Goal: Task Accomplishment & Management: Manage account settings

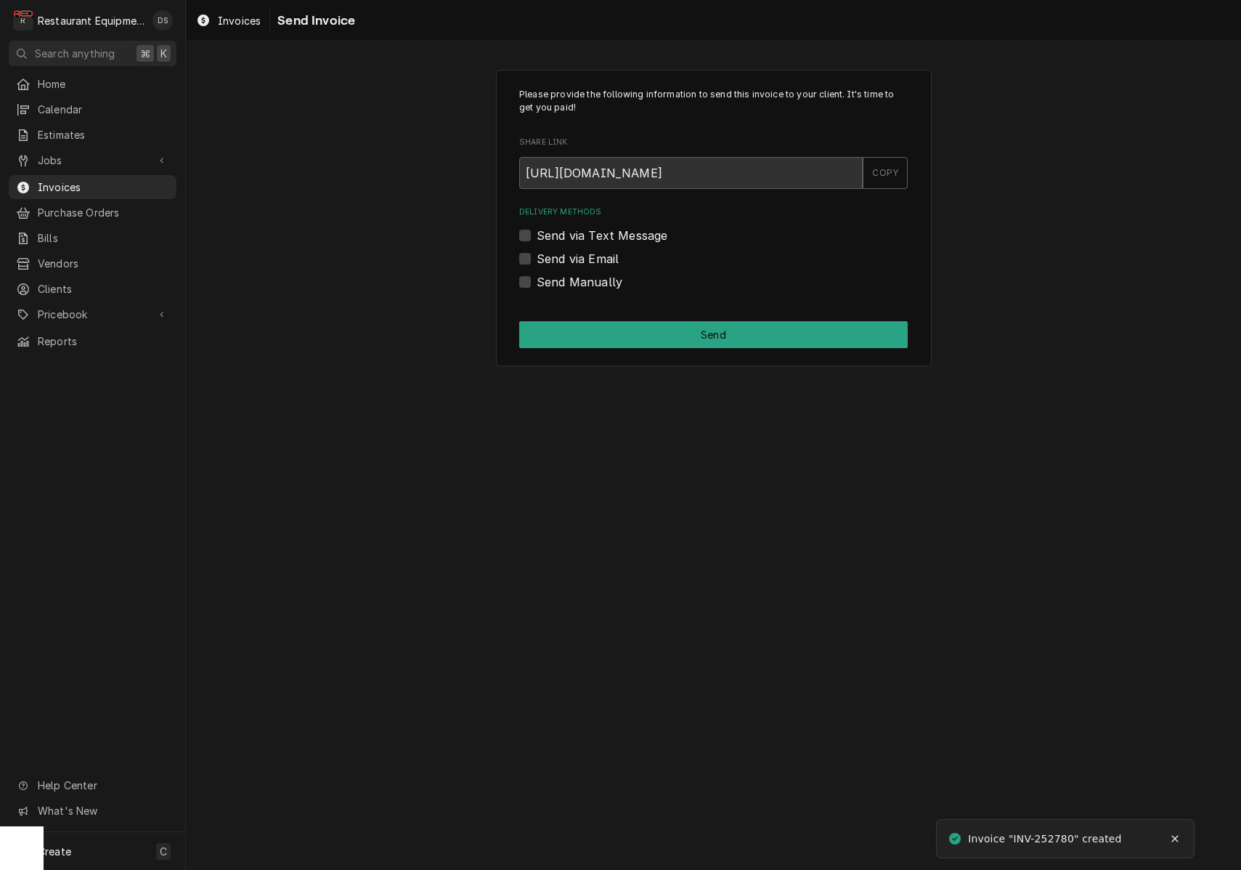
click at [537, 260] on label "Send via Email" at bounding box center [578, 258] width 82 height 17
click at [537, 260] on input "Send via Email" at bounding box center [731, 266] width 389 height 32
checkbox input "true"
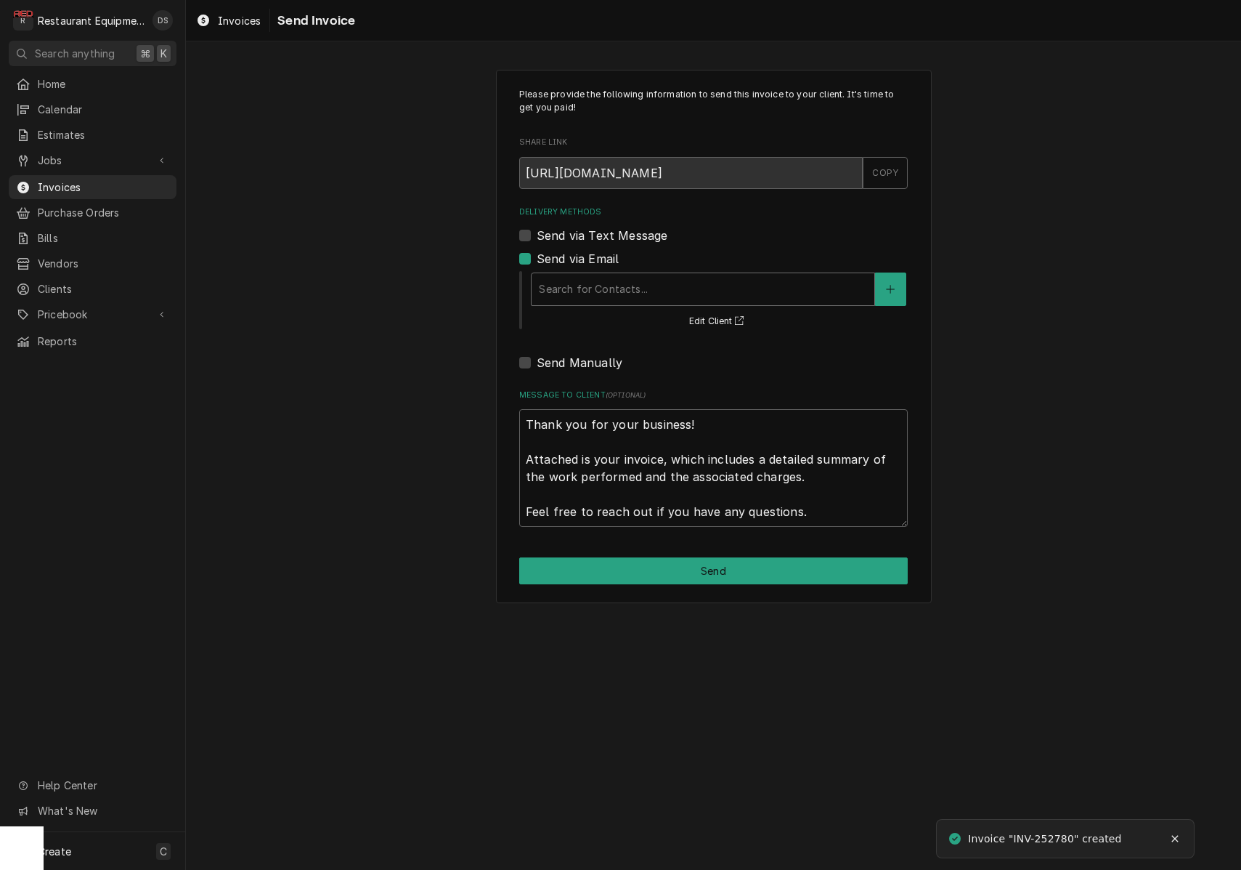
click at [625, 281] on div "Search for Contacts..." at bounding box center [703, 288] width 328 height 15
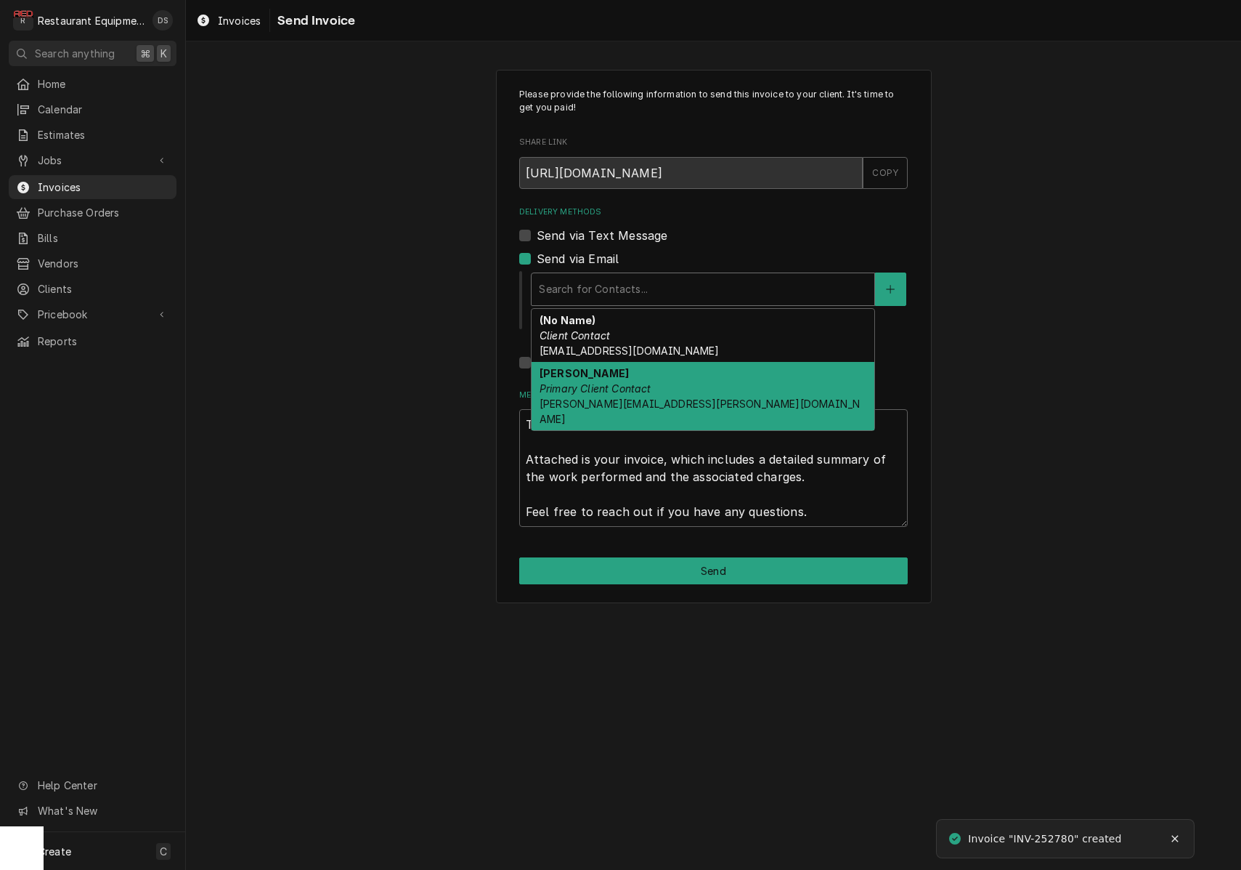
click at [628, 388] on em "Primary Client Contact" at bounding box center [596, 388] width 112 height 12
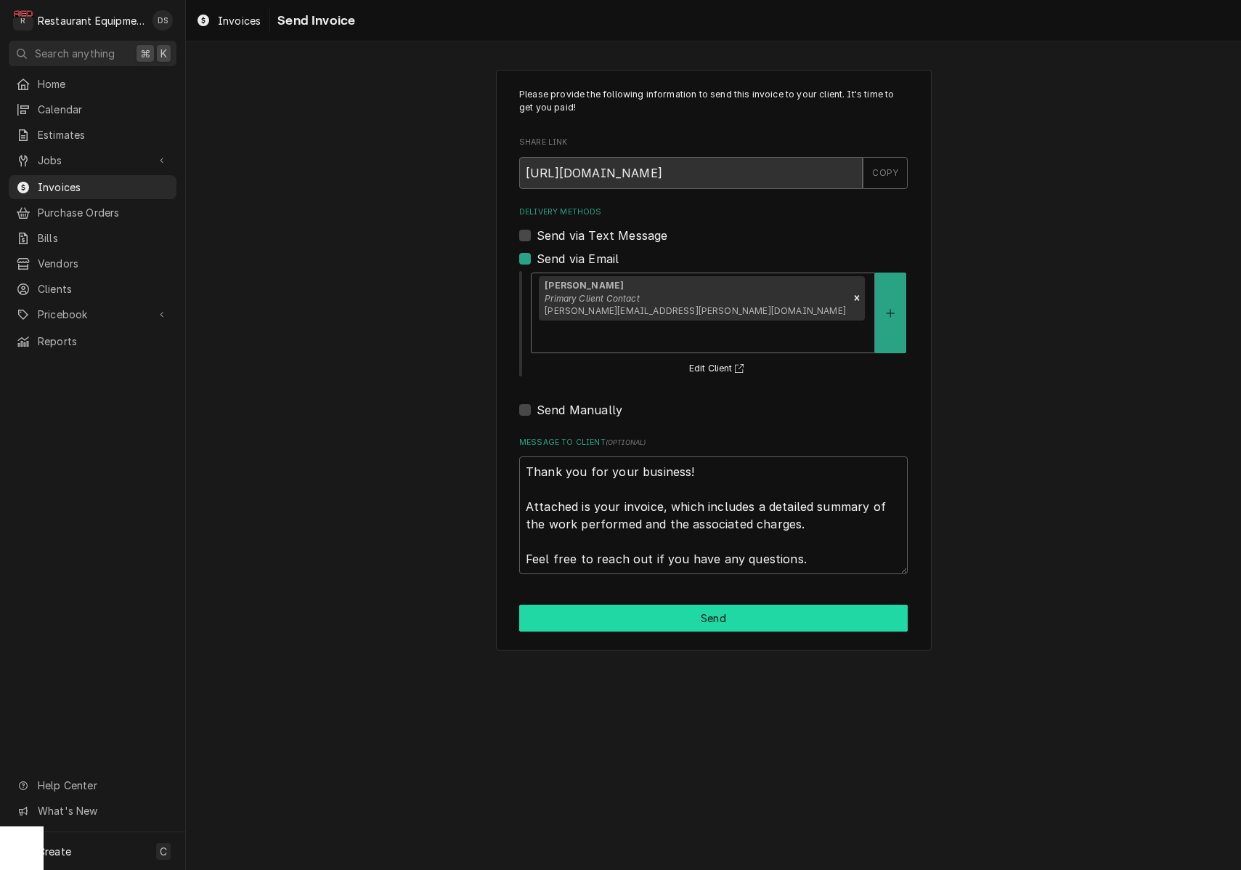
click at [687, 604] on button "Send" at bounding box center [713, 617] width 389 height 27
type textarea "x"
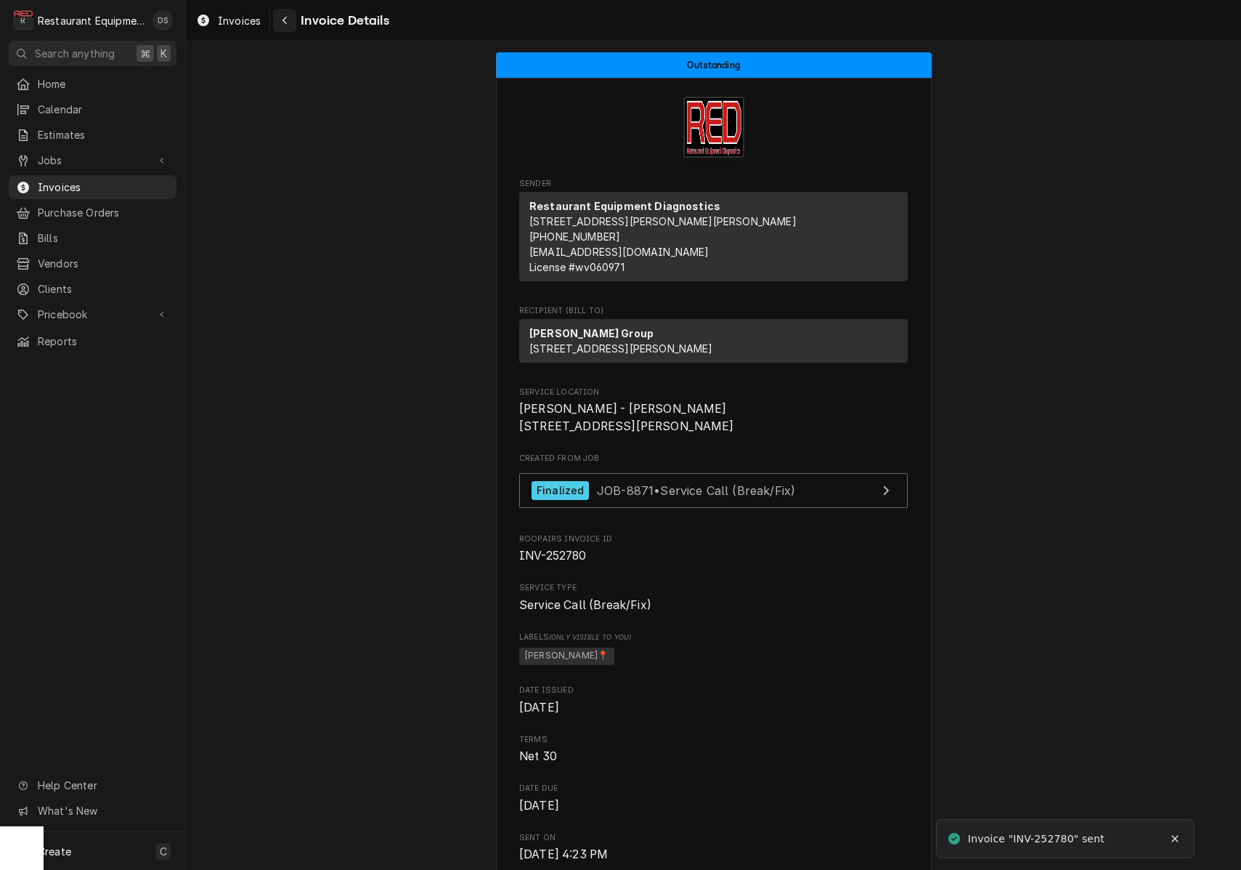
click at [285, 25] on div "Navigate back" at bounding box center [284, 20] width 15 height 15
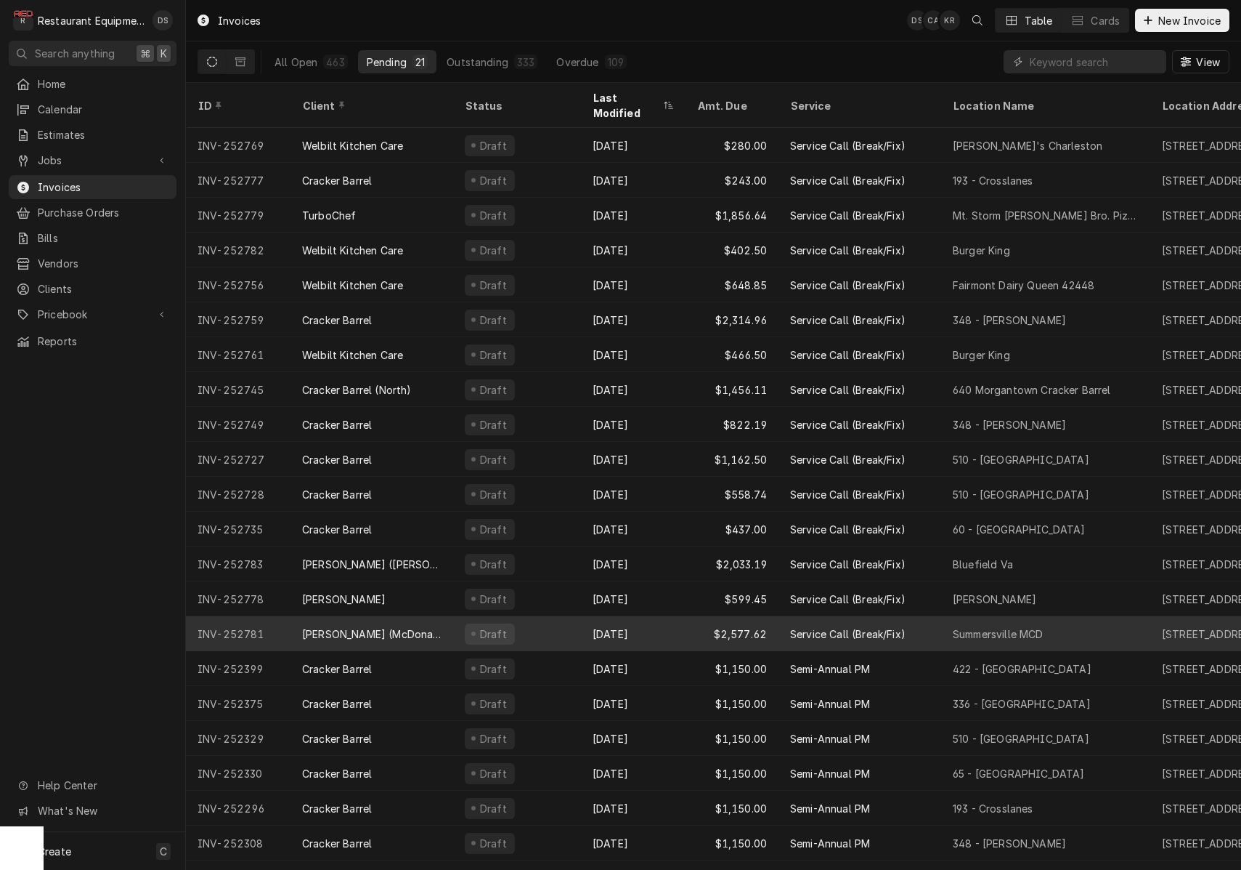
click at [562, 616] on div "Draft" at bounding box center [517, 633] width 128 height 35
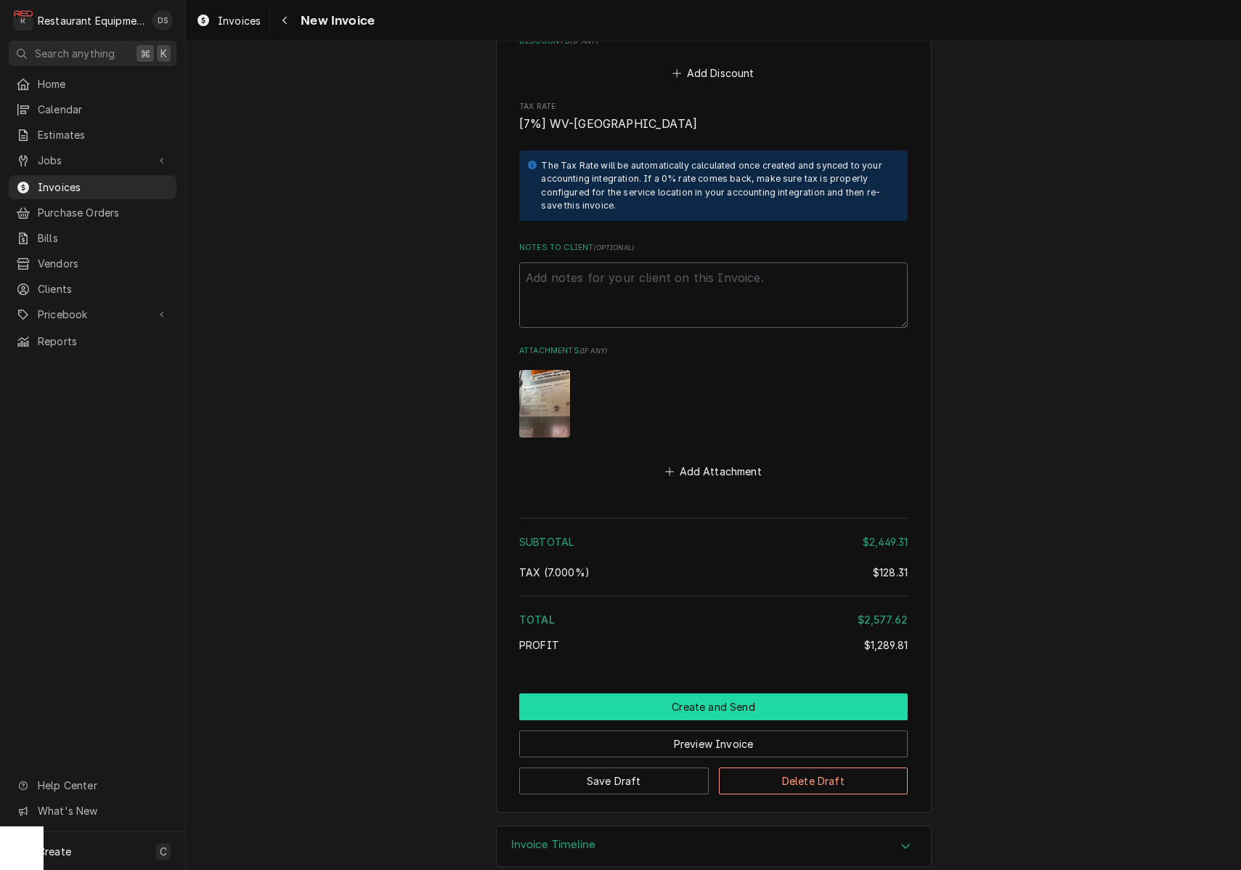
click at [709, 693] on button "Create and Send" at bounding box center [713, 706] width 389 height 27
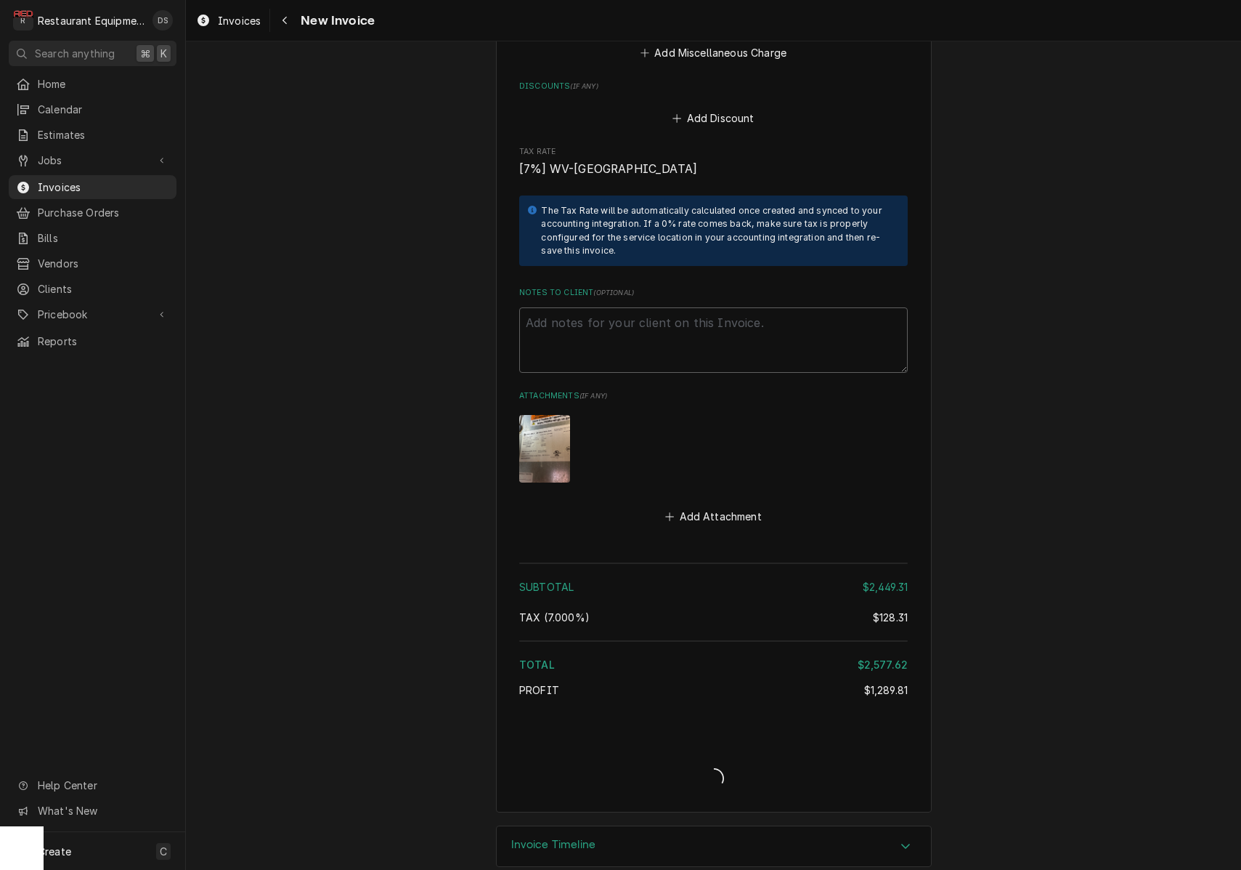
type textarea "x"
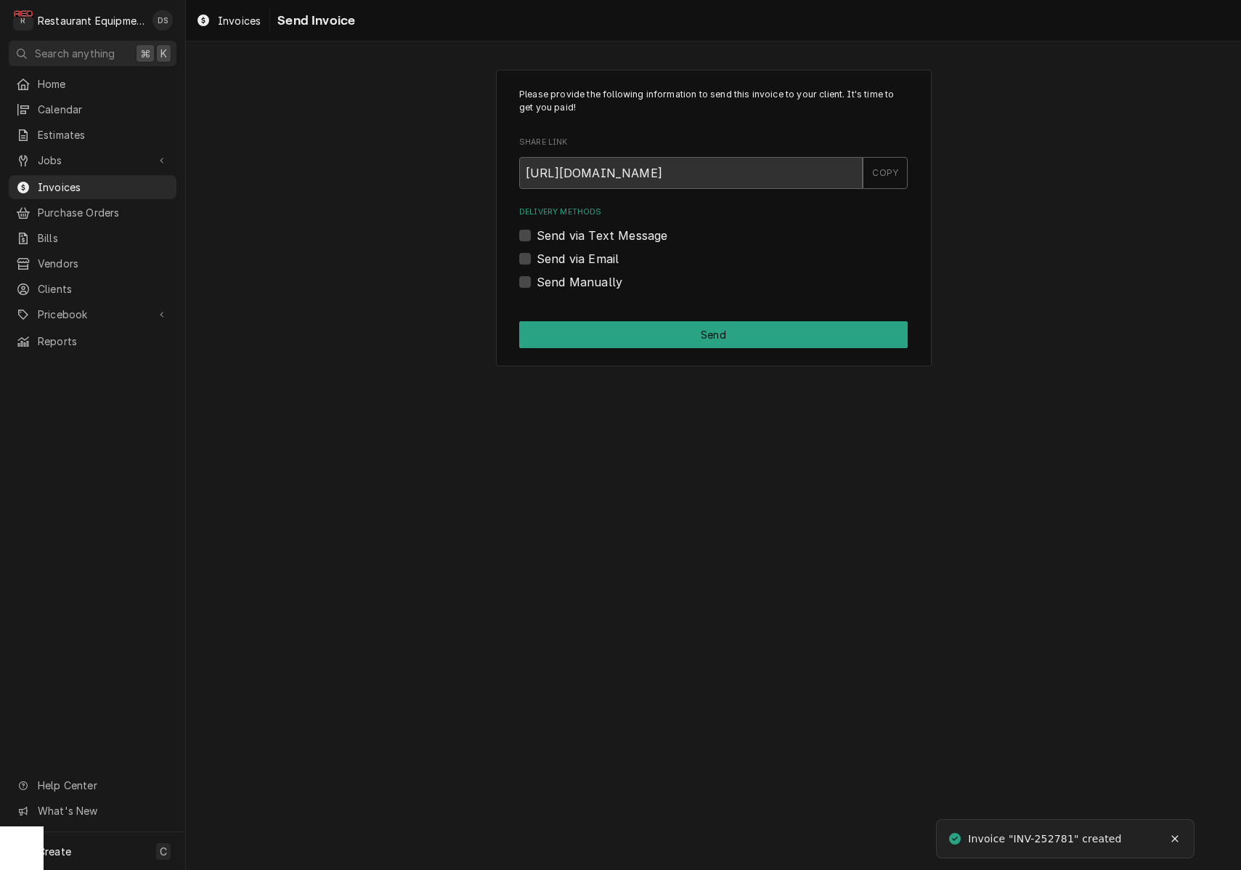
click at [537, 257] on label "Send via Email" at bounding box center [578, 258] width 82 height 17
click at [537, 257] on input "Send via Email" at bounding box center [731, 266] width 389 height 32
checkbox input "true"
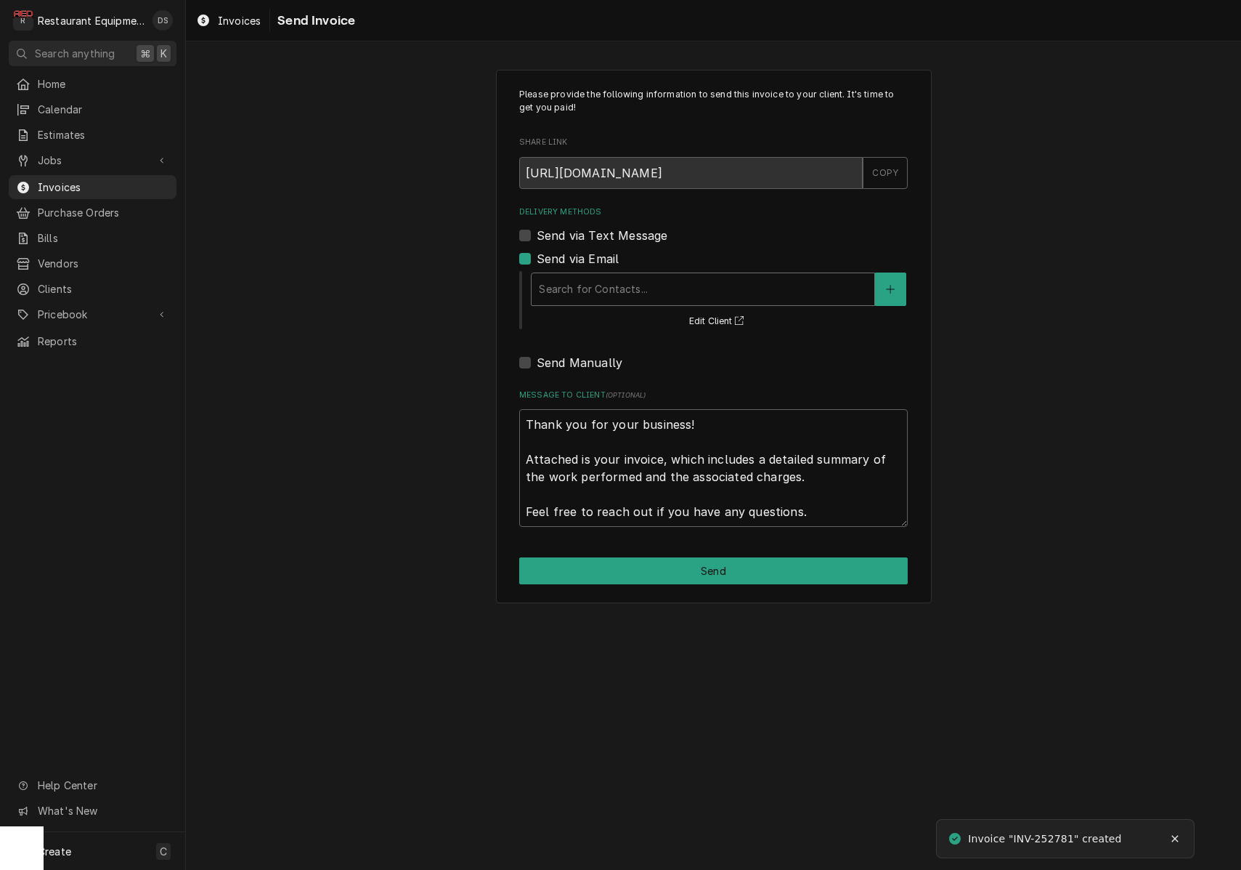
click at [630, 287] on div "Search for Contacts..." at bounding box center [703, 288] width 328 height 15
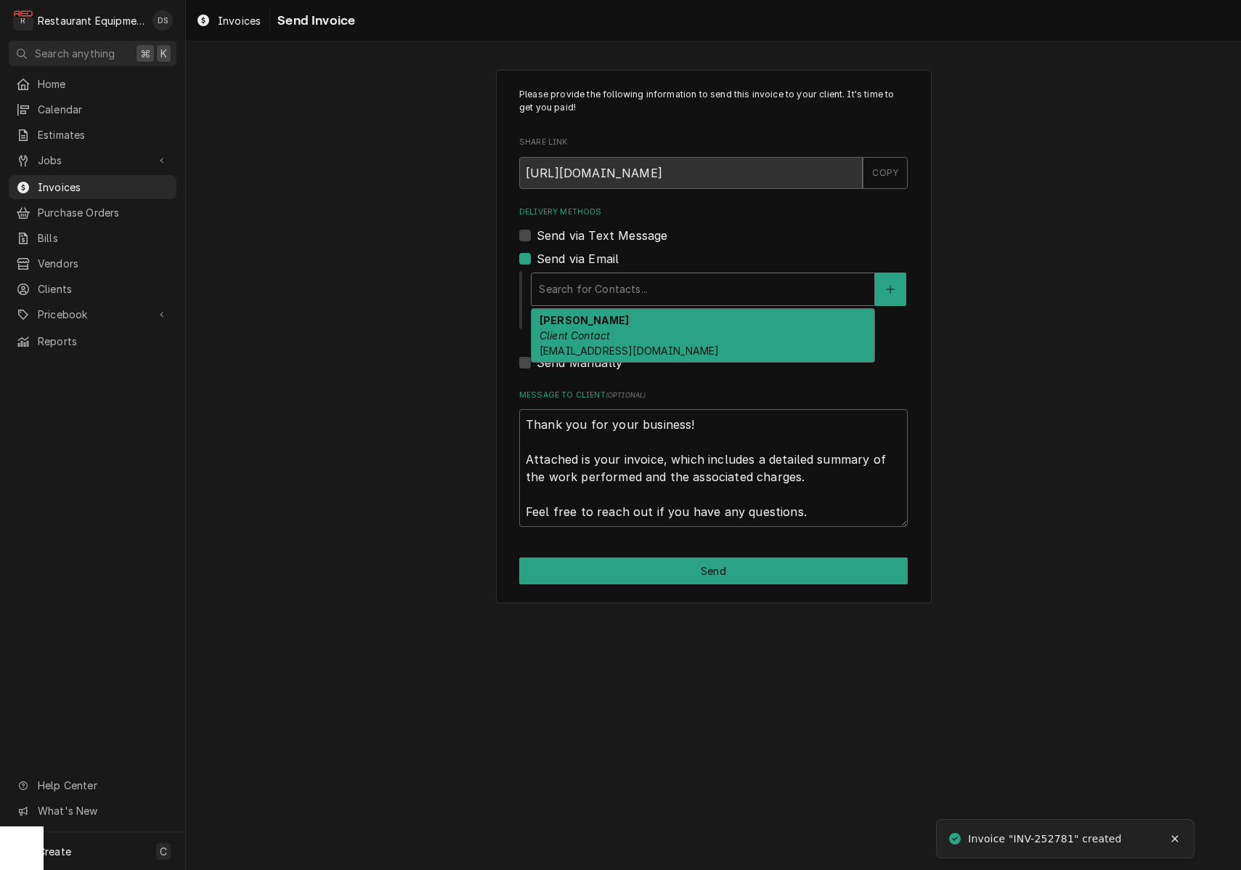
click at [631, 327] on div "Chris Kiliany Client Contact redshoemanagement@gmail.com" at bounding box center [703, 335] width 343 height 53
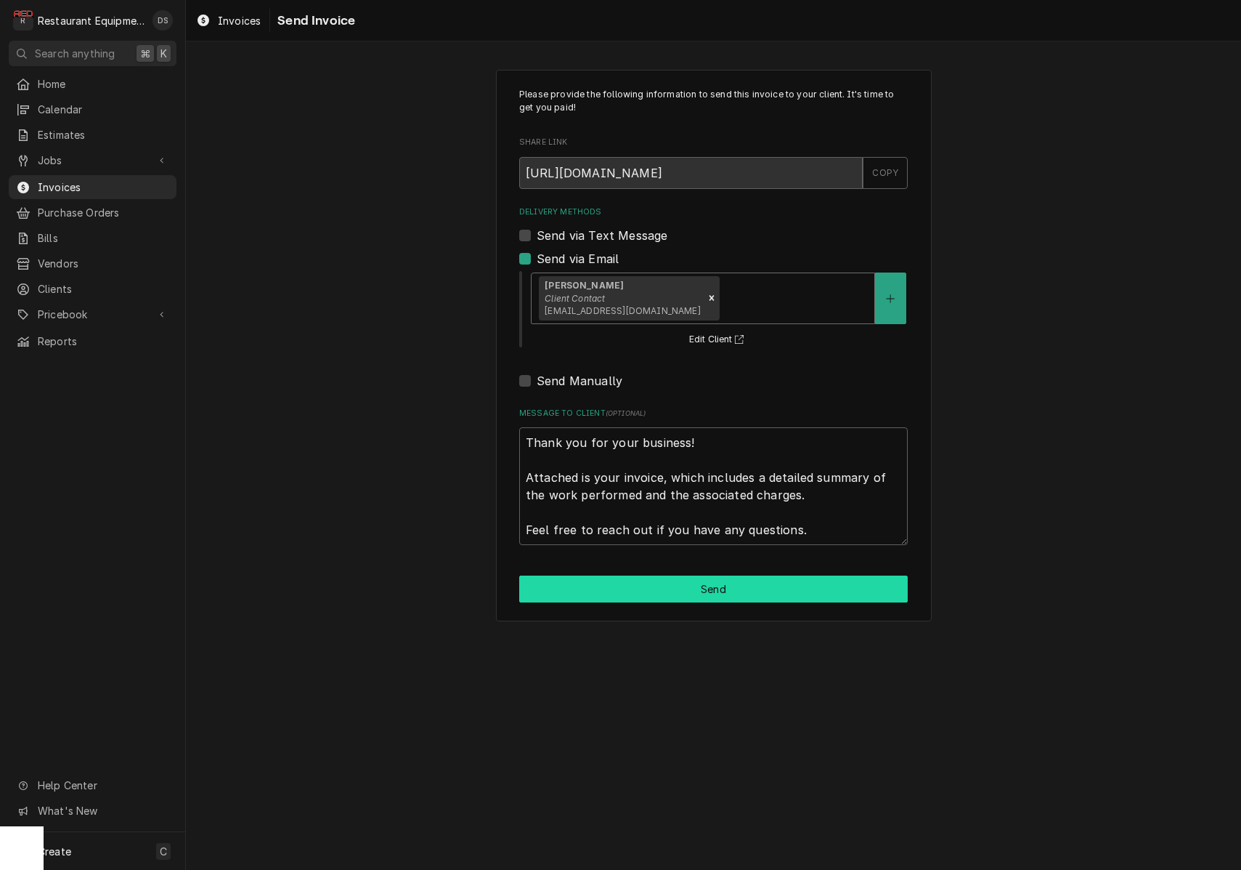
click at [694, 586] on button "Send" at bounding box center [713, 588] width 389 height 27
type textarea "x"
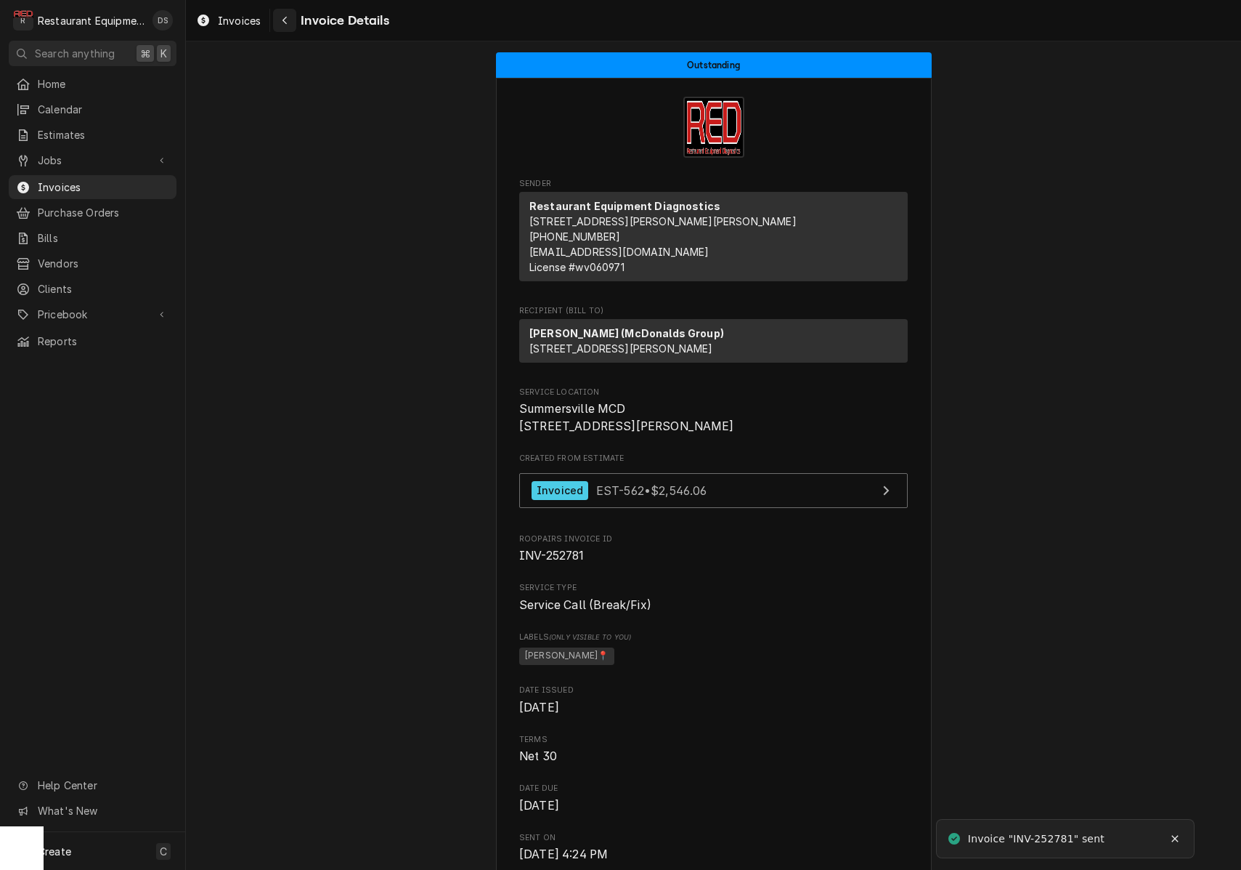
click at [283, 23] on icon "Navigate back" at bounding box center [285, 20] width 7 height 10
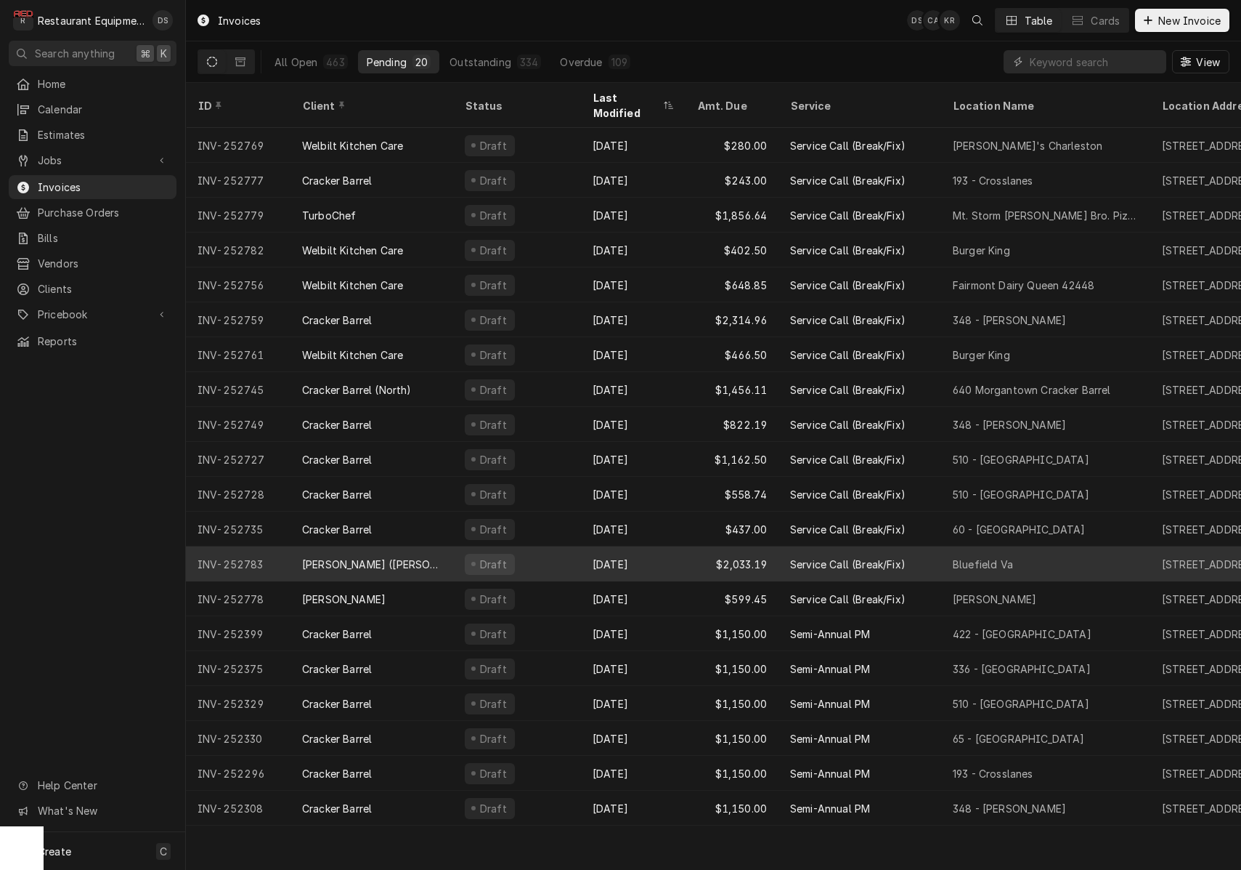
click at [658, 548] on div "[DATE]" at bounding box center [633, 563] width 105 height 35
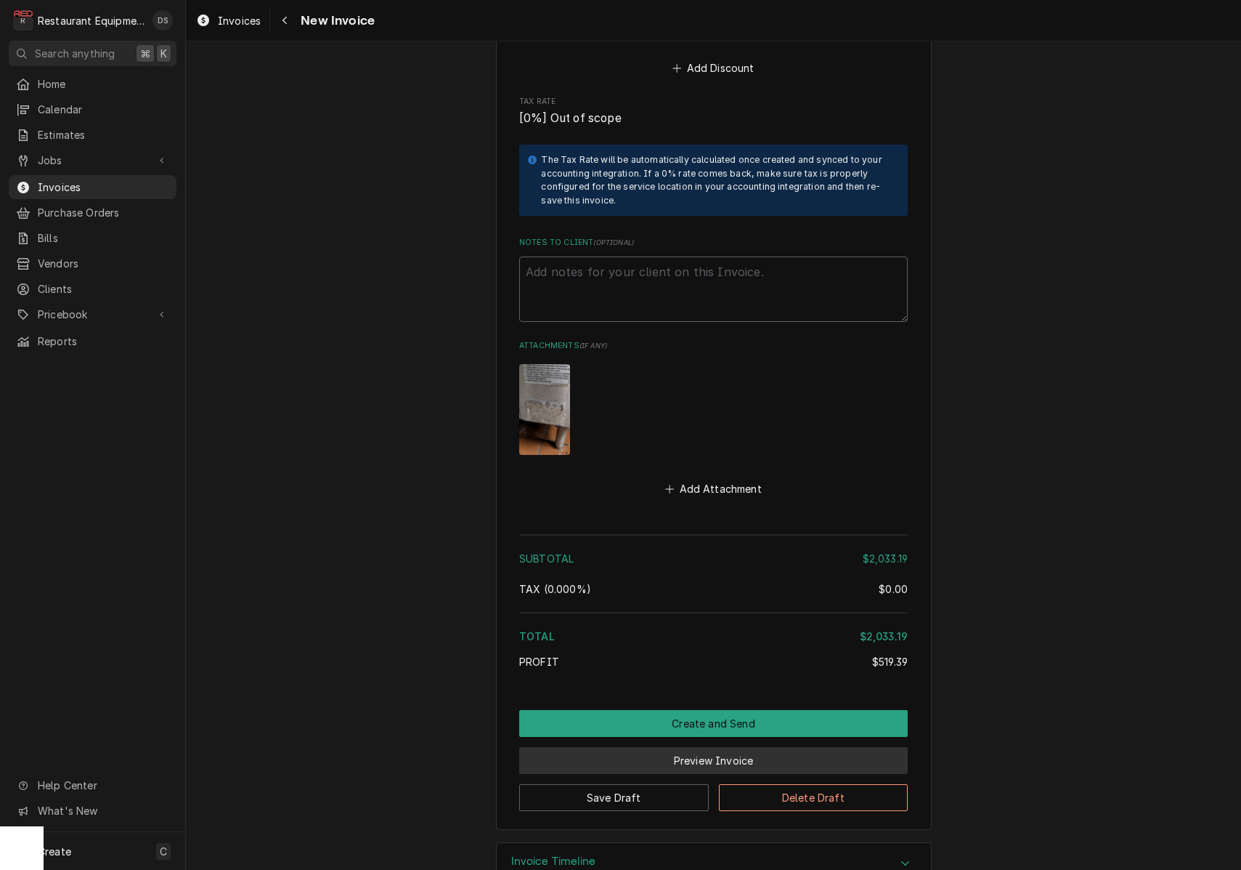
click at [718, 747] on button "Preview Invoice" at bounding box center [713, 760] width 389 height 27
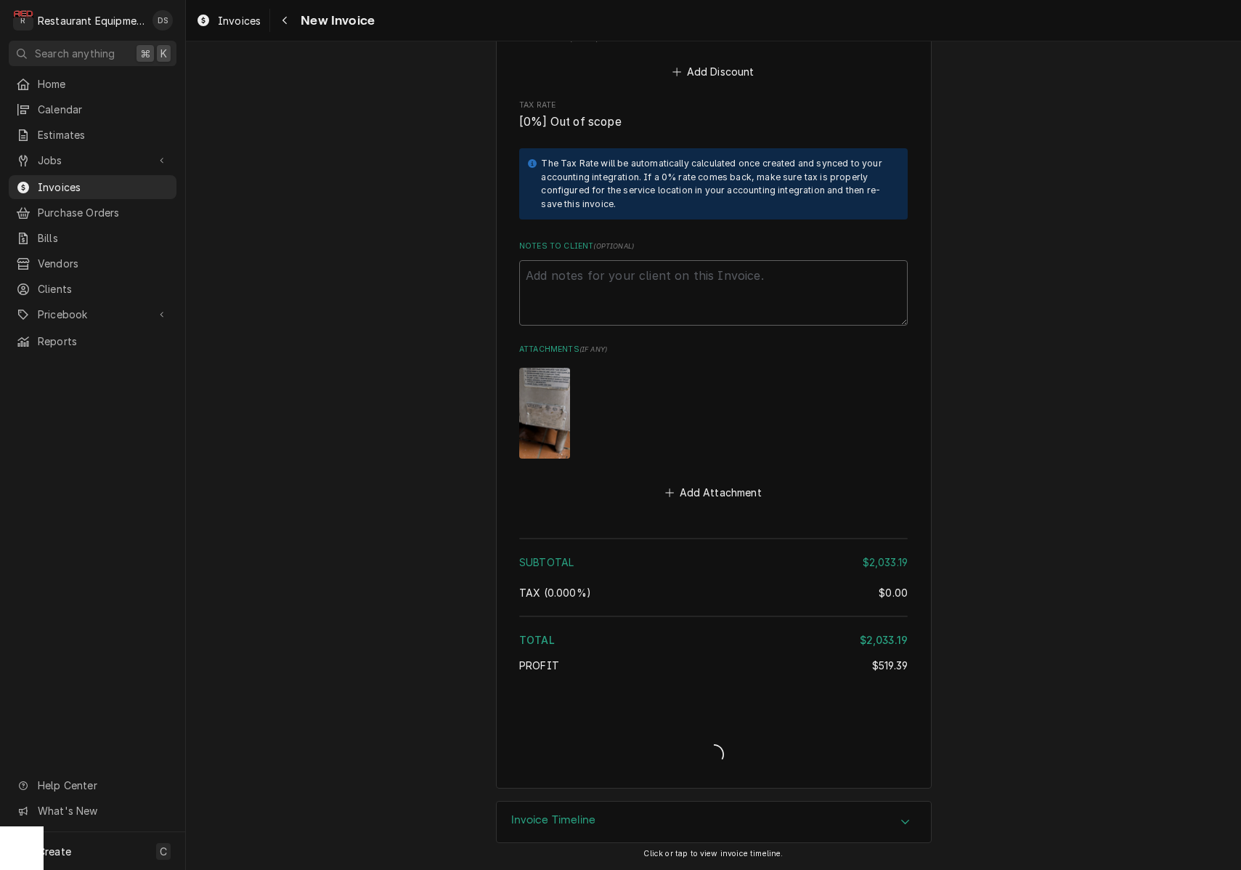
type textarea "x"
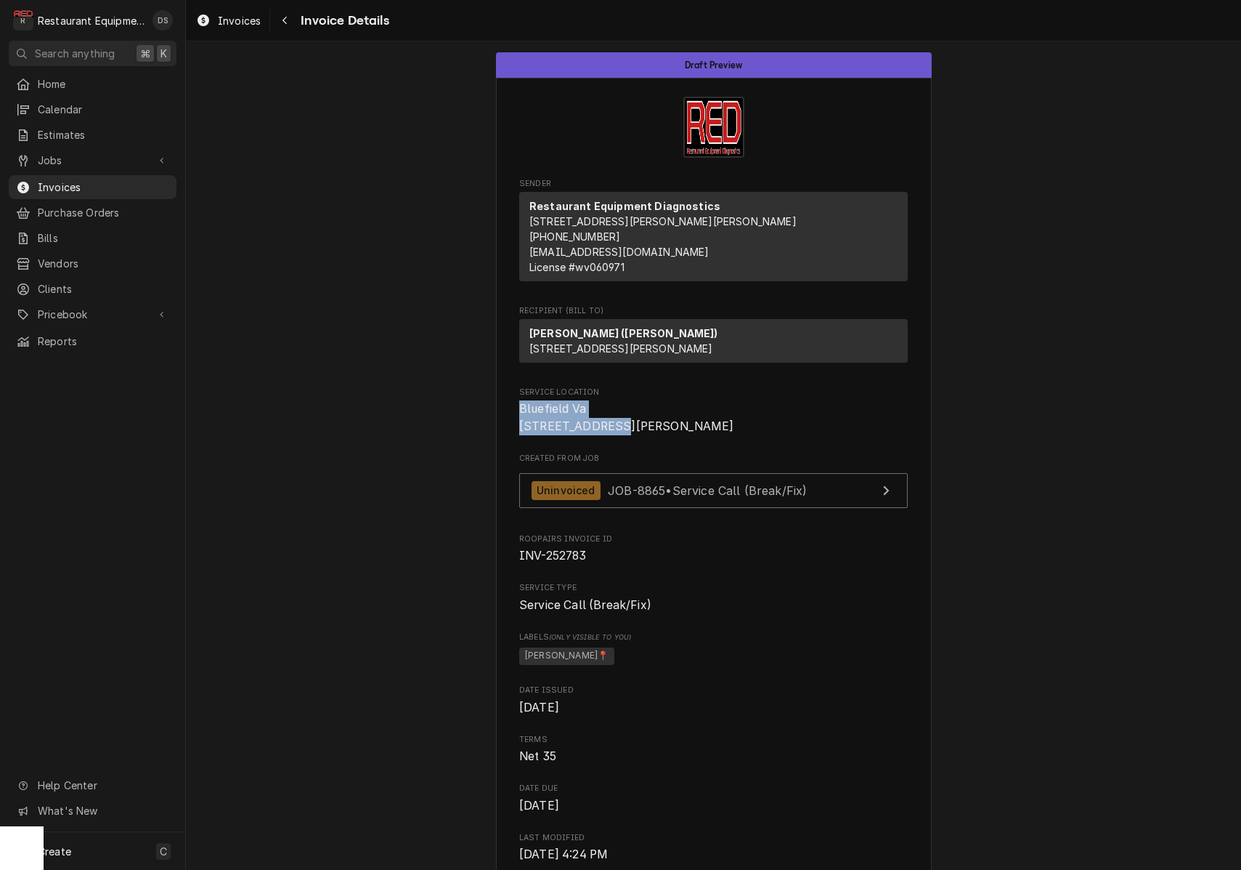
drag, startPoint x: 519, startPoint y: 435, endPoint x: 641, endPoint y: 453, distance: 122.6
click at [641, 434] on span "Bluefield Va [STREET_ADDRESS][PERSON_NAME]" at bounding box center [713, 417] width 389 height 34
copy span "Bluefield Va [STREET_ADDRESS]"
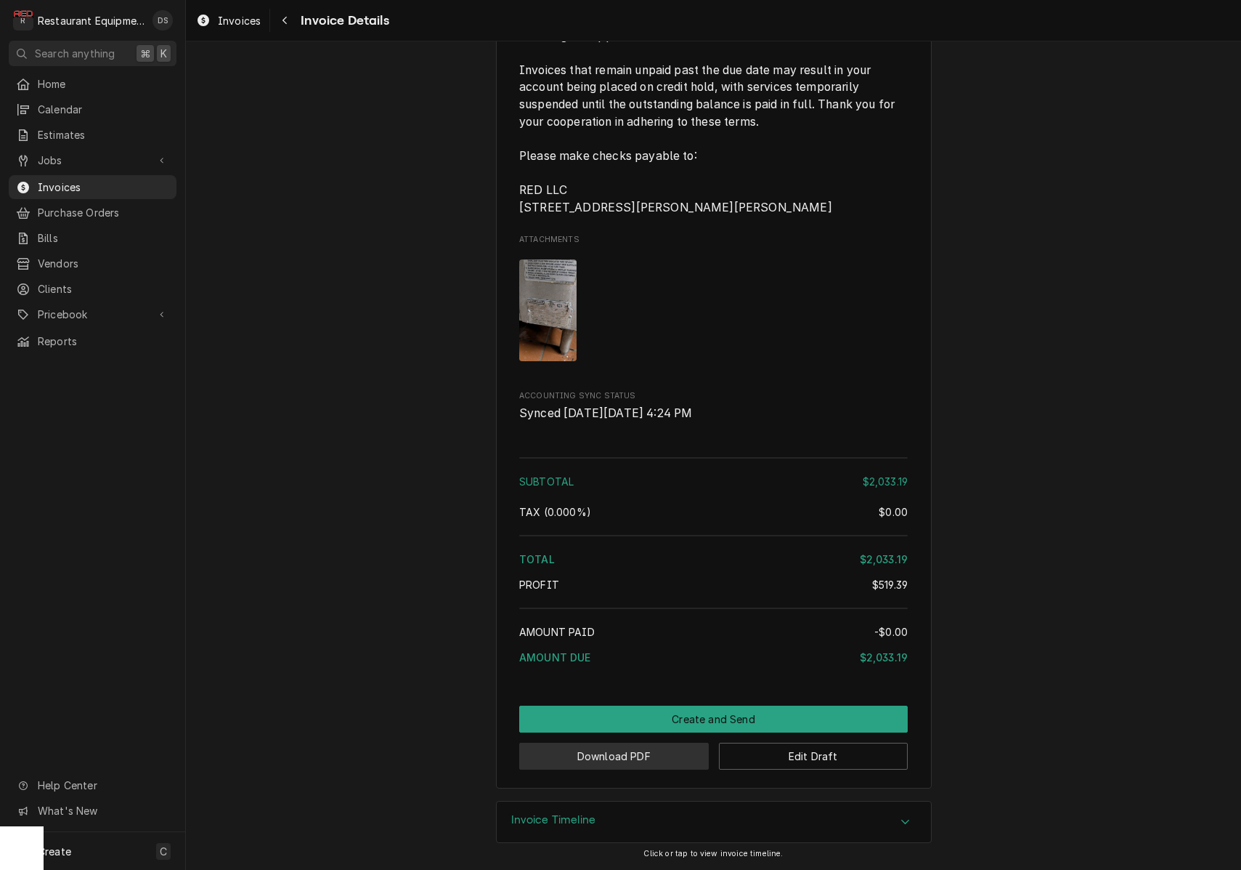
click at [588, 759] on button "Download PDF" at bounding box center [614, 755] width 190 height 27
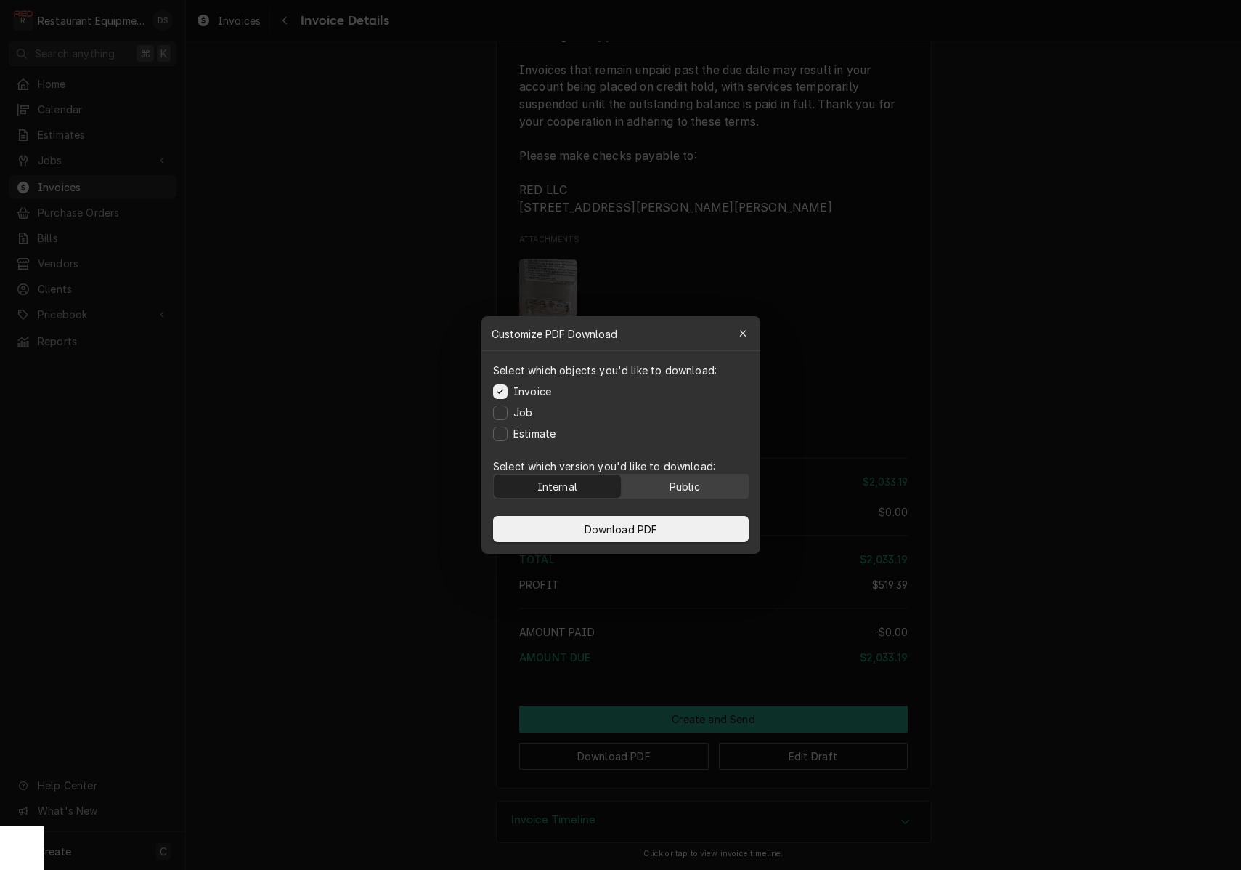
drag, startPoint x: 678, startPoint y: 483, endPoint x: 677, endPoint y: 490, distance: 7.4
click at [678, 484] on div "Public" at bounding box center [684, 486] width 31 height 15
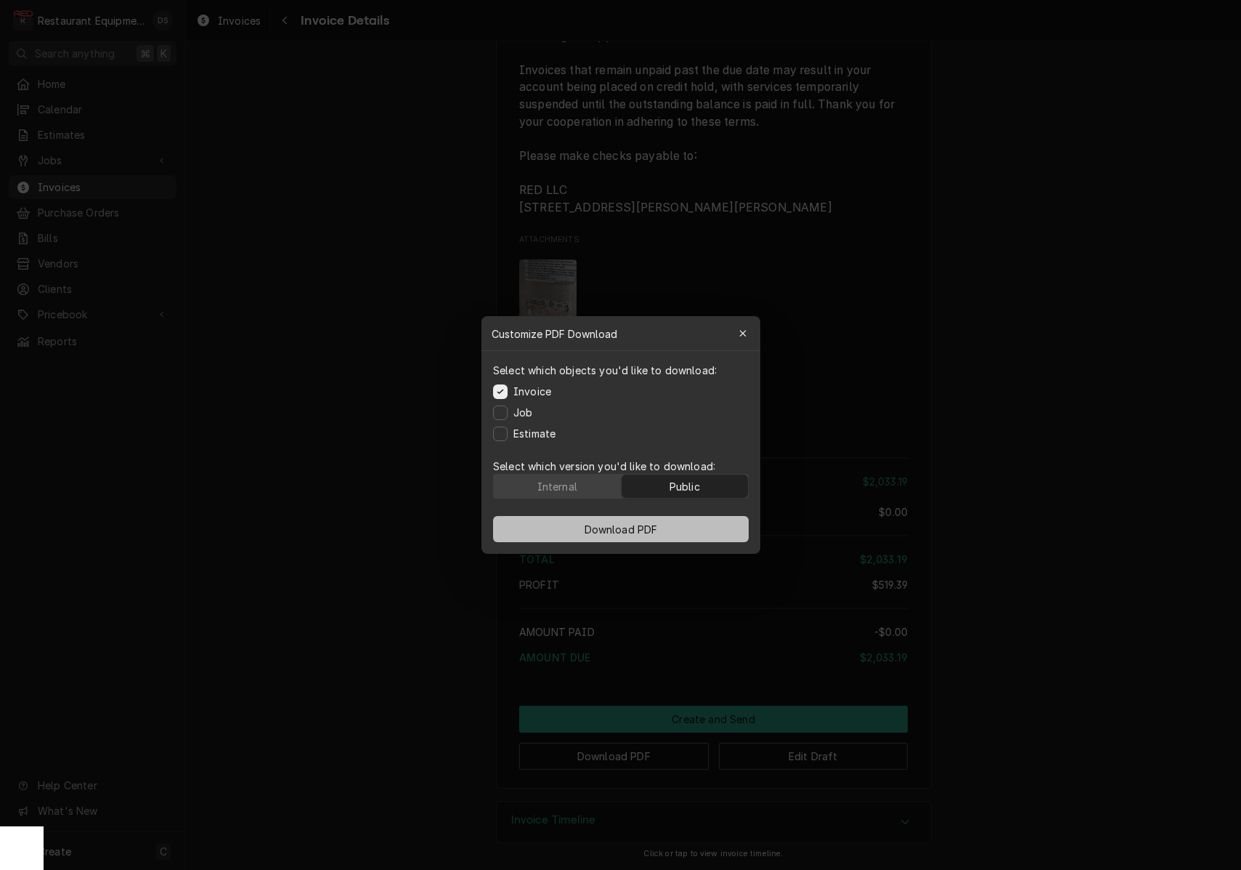
drag, startPoint x: 676, startPoint y: 521, endPoint x: 684, endPoint y: 525, distance: 8.5
click at [676, 521] on button "Download PDF" at bounding box center [621, 529] width 256 height 26
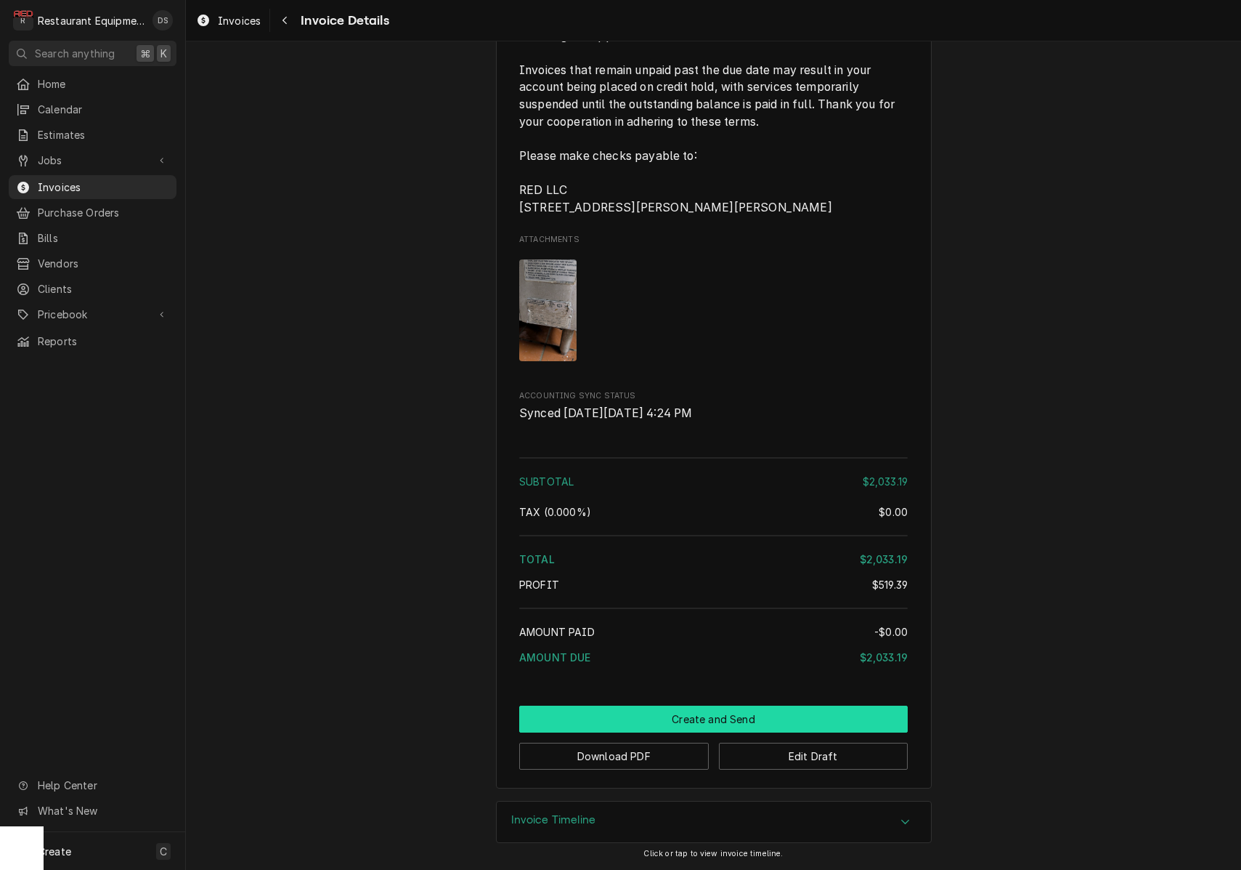
click at [732, 713] on button "Create and Send" at bounding box center [713, 718] width 389 height 27
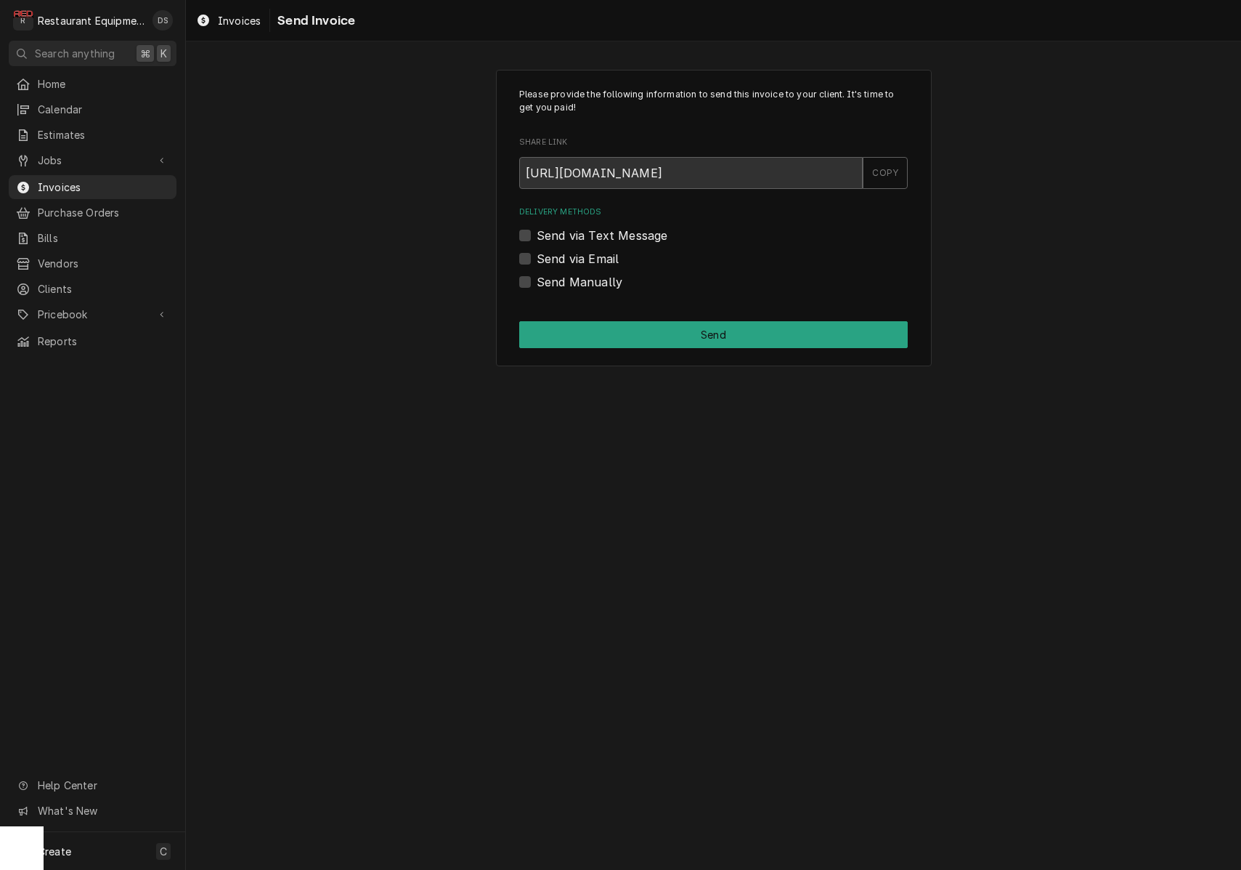
click at [537, 277] on label "Send Manually" at bounding box center [580, 281] width 86 height 17
click at [537, 277] on input "Send Manually" at bounding box center [731, 289] width 389 height 32
checkbox input "true"
click at [676, 321] on button "Send" at bounding box center [713, 334] width 389 height 27
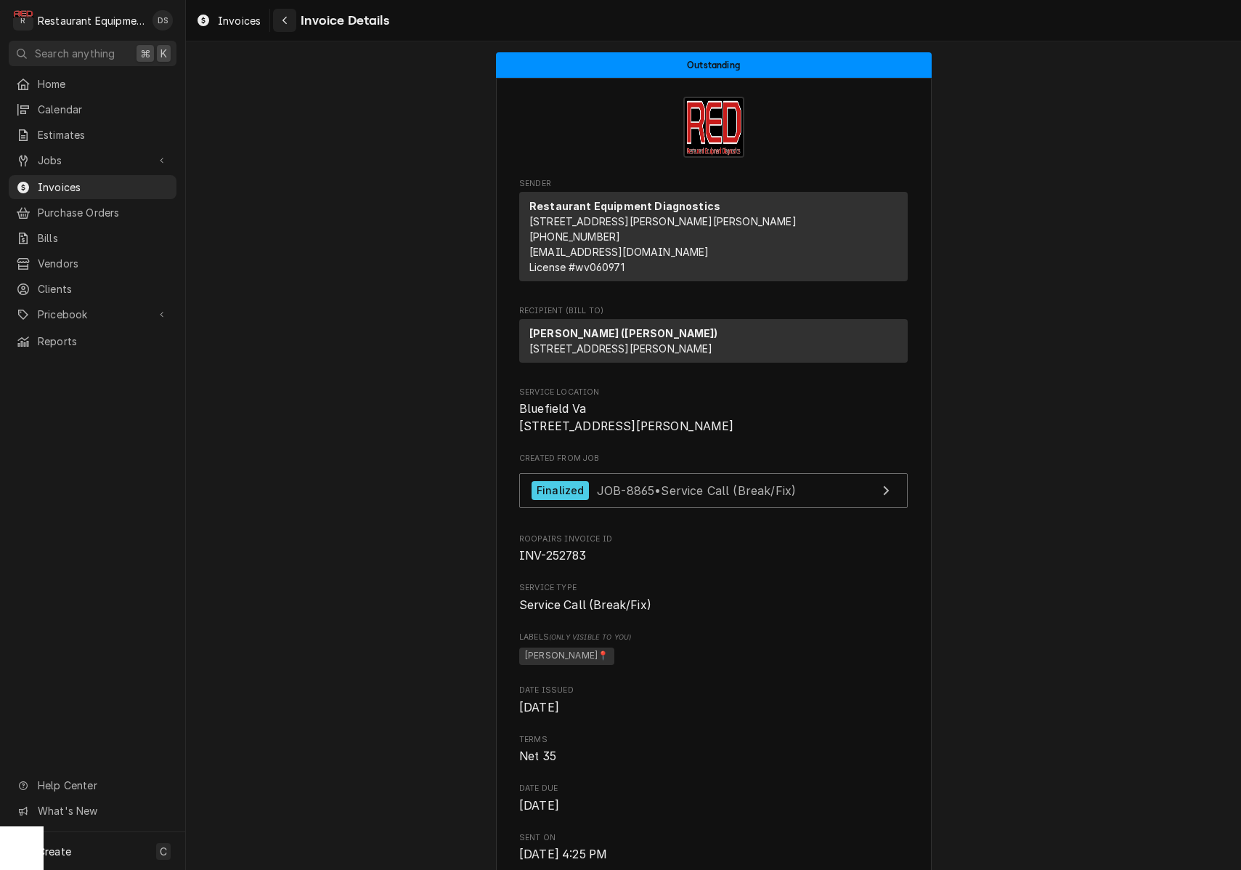
click at [283, 25] on div "Navigate back" at bounding box center [284, 20] width 15 height 15
